Goal: Information Seeking & Learning: Find contact information

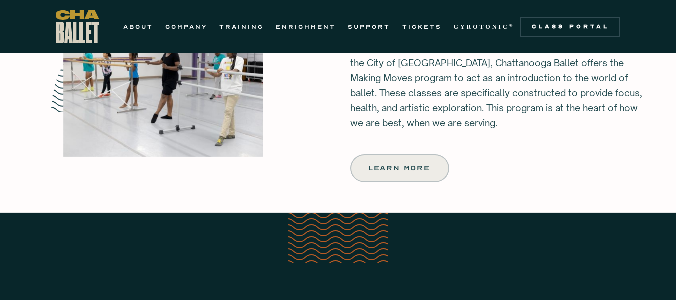
scroll to position [1277, 0]
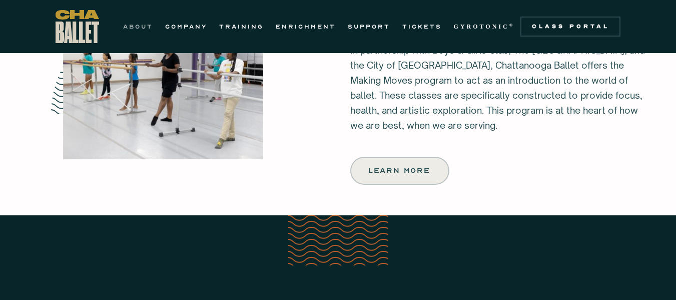
click at [143, 28] on link "ABOUT" at bounding box center [138, 27] width 30 height 12
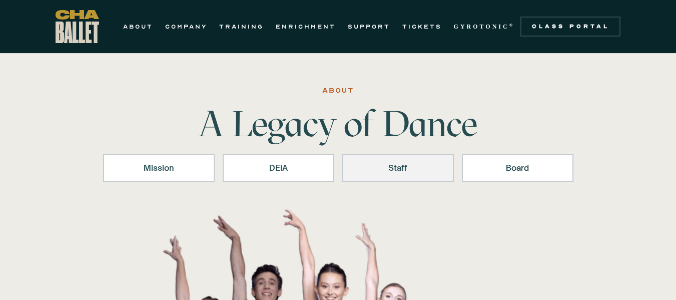
click at [401, 166] on div "Staff" at bounding box center [398, 168] width 86 height 12
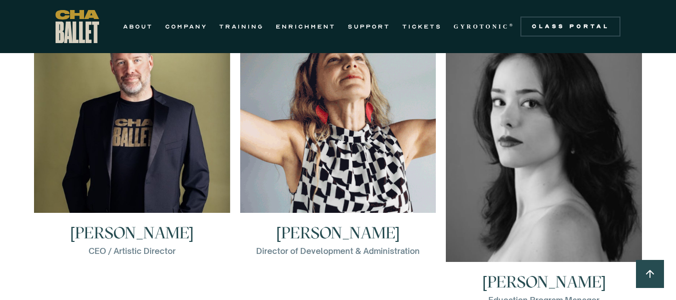
scroll to position [1453, 0]
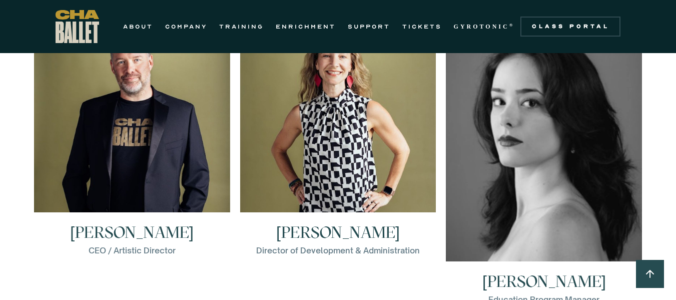
click at [141, 237] on h3 "[PERSON_NAME]" at bounding box center [132, 232] width 124 height 16
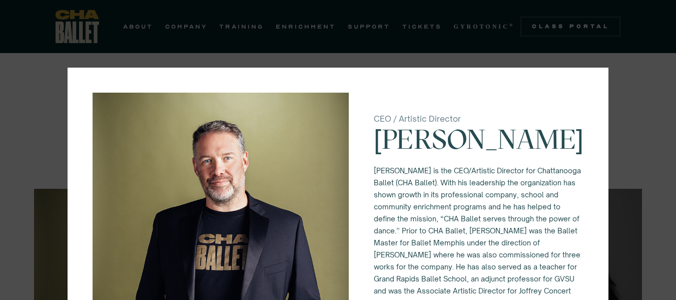
scroll to position [1264, 0]
